Goal: Obtain resource: Download file/media

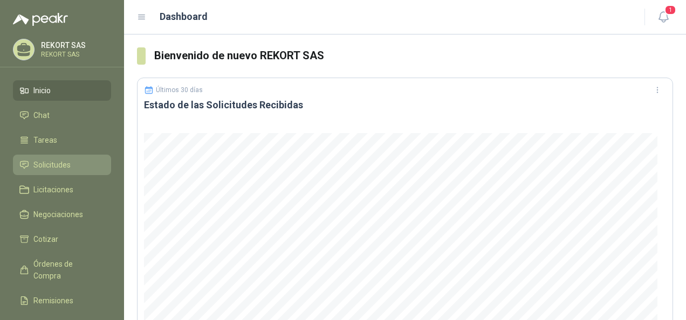
click at [51, 163] on span "Solicitudes" at bounding box center [51, 165] width 37 height 12
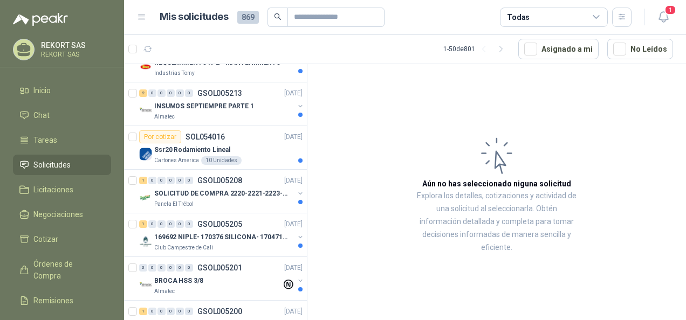
scroll to position [163, 0]
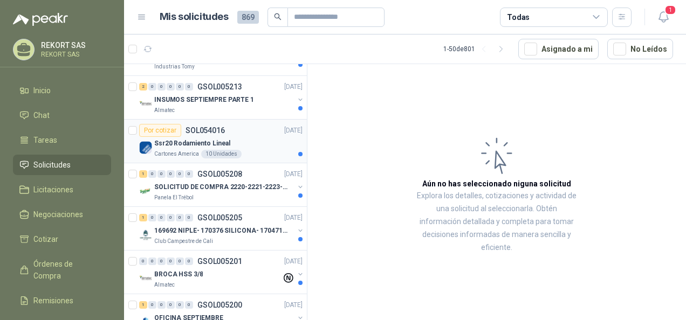
click at [184, 141] on p "Ssr20 Rodamiento Lineal" at bounding box center [192, 144] width 76 height 10
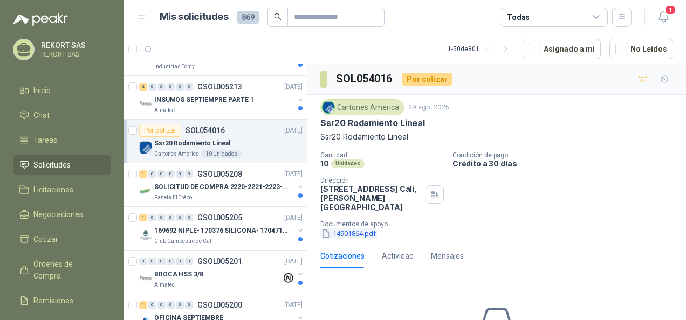
click at [346, 228] on button "14901864.pdf" at bounding box center [348, 233] width 57 height 11
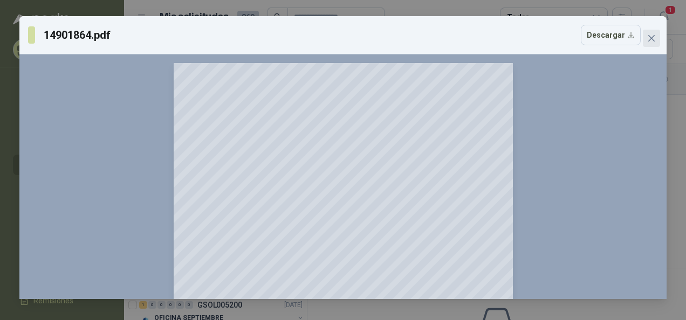
click at [651, 36] on icon "close" at bounding box center [651, 38] width 9 height 9
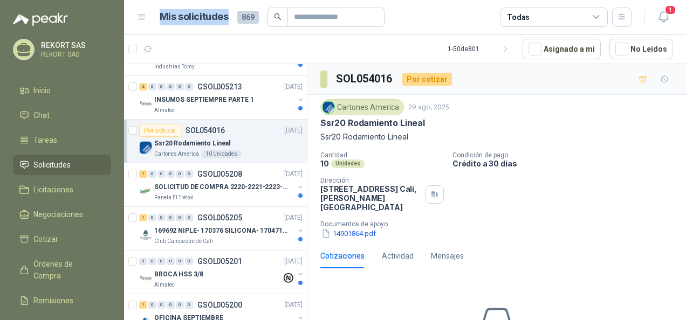
drag, startPoint x: 160, startPoint y: 14, endPoint x: 228, endPoint y: 20, distance: 68.2
click at [228, 20] on div "Mis solicitudes 869" at bounding box center [272, 17] width 225 height 19
drag, startPoint x: 228, startPoint y: 20, endPoint x: 426, endPoint y: 25, distance: 198.5
click at [426, 25] on article "Mis solicitudes 869 Todas" at bounding box center [396, 17] width 472 height 19
drag, startPoint x: 162, startPoint y: 16, endPoint x: 227, endPoint y: 17, distance: 65.2
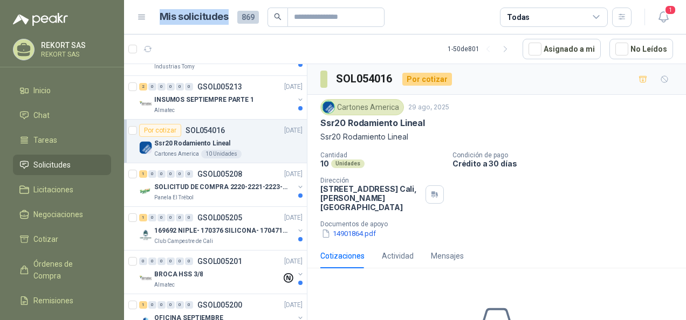
click at [227, 17] on h1 "Mis solicitudes" at bounding box center [194, 17] width 69 height 16
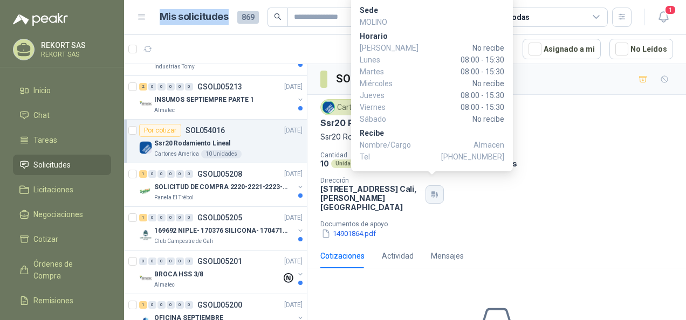
click at [436, 192] on icon "button" at bounding box center [437, 194] width 2 height 4
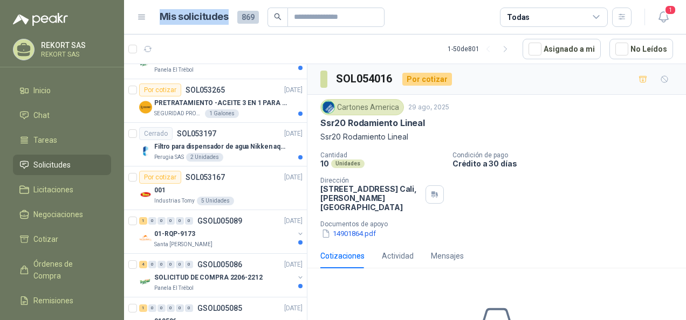
scroll to position [992, 0]
